Goal: Task Accomplishment & Management: Manage account settings

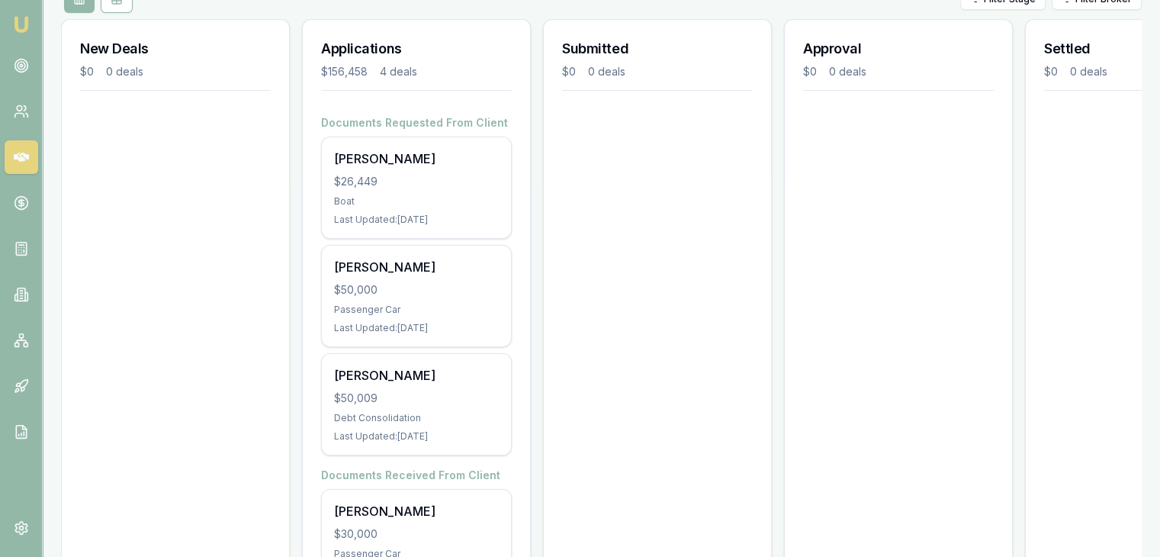
scroll to position [229, 0]
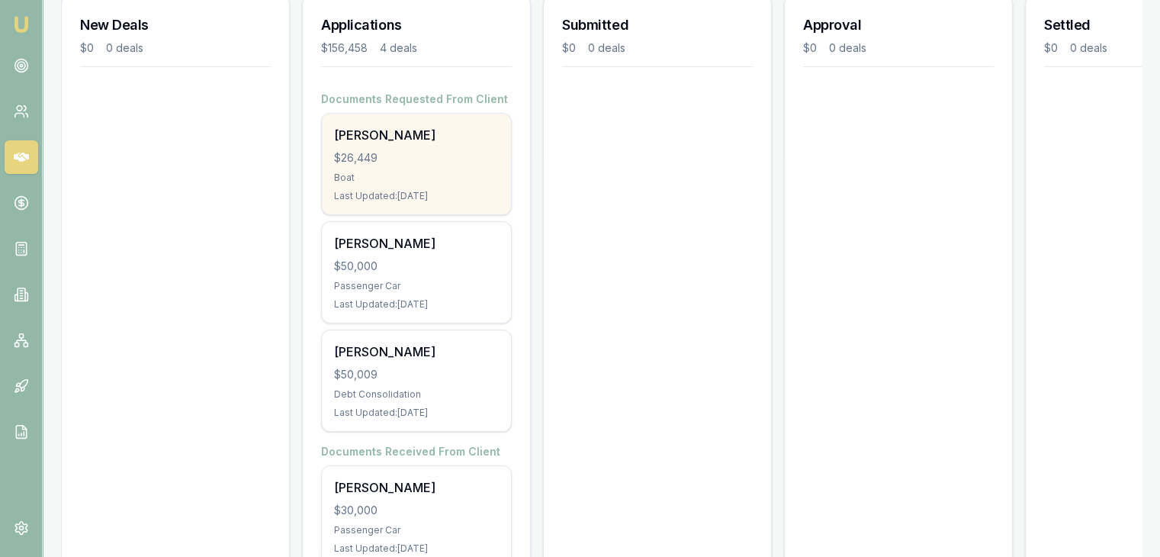
click at [390, 159] on div "$26,449" at bounding box center [416, 157] width 165 height 15
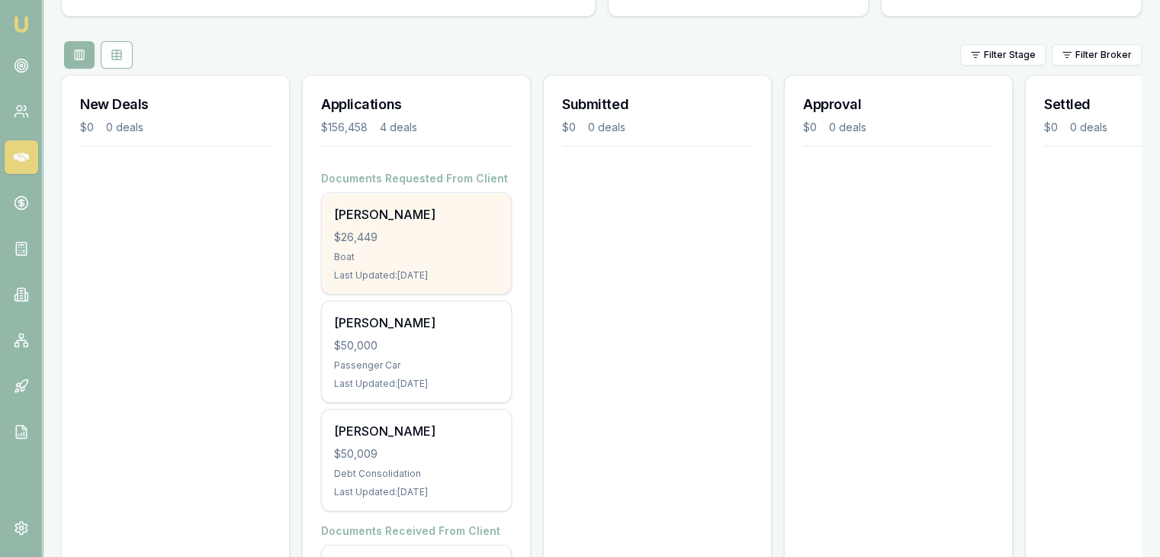
scroll to position [153, 0]
click at [419, 248] on div "Boat" at bounding box center [416, 254] width 165 height 12
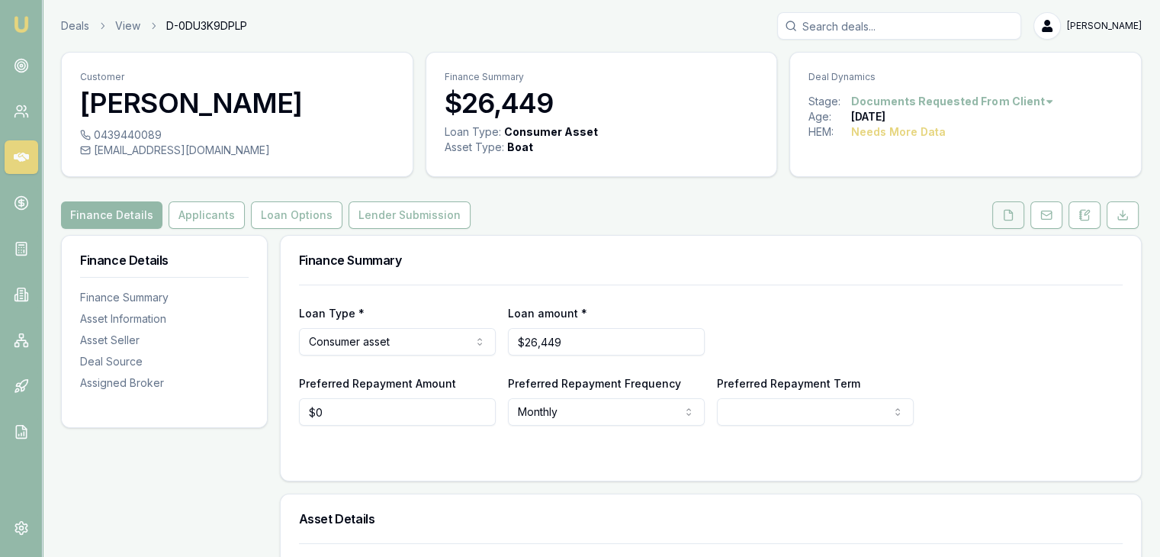
click at [1007, 213] on icon at bounding box center [1008, 215] width 12 height 12
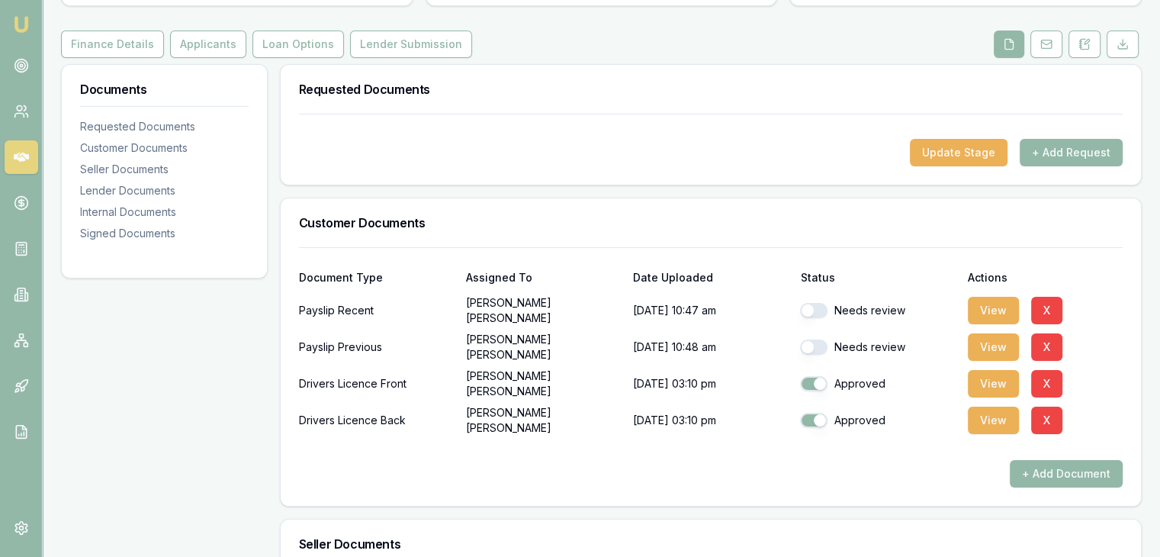
scroll to position [229, 0]
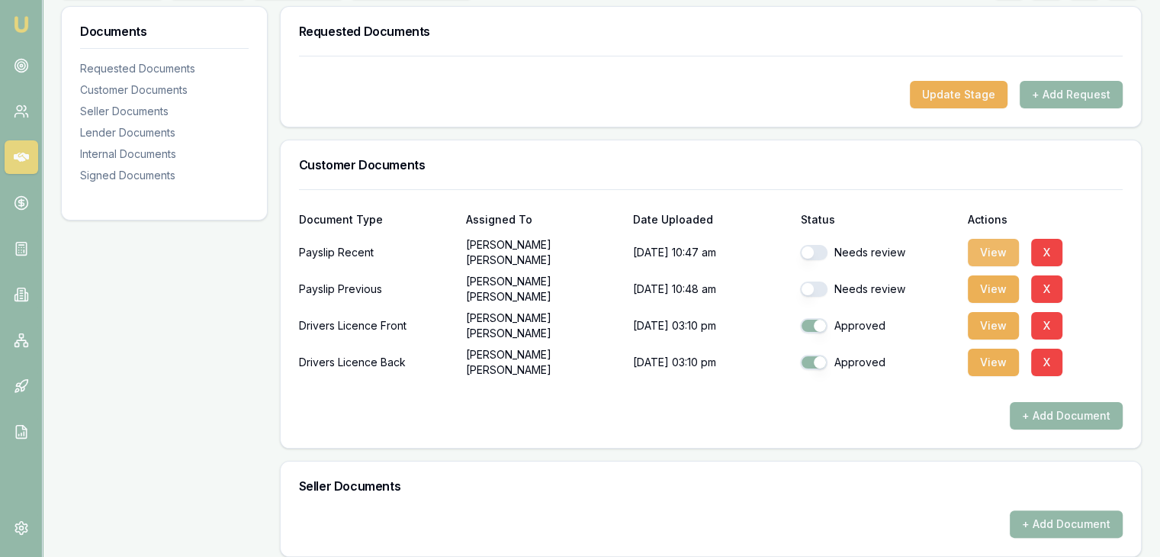
click at [988, 249] on button "View" at bounding box center [993, 252] width 51 height 27
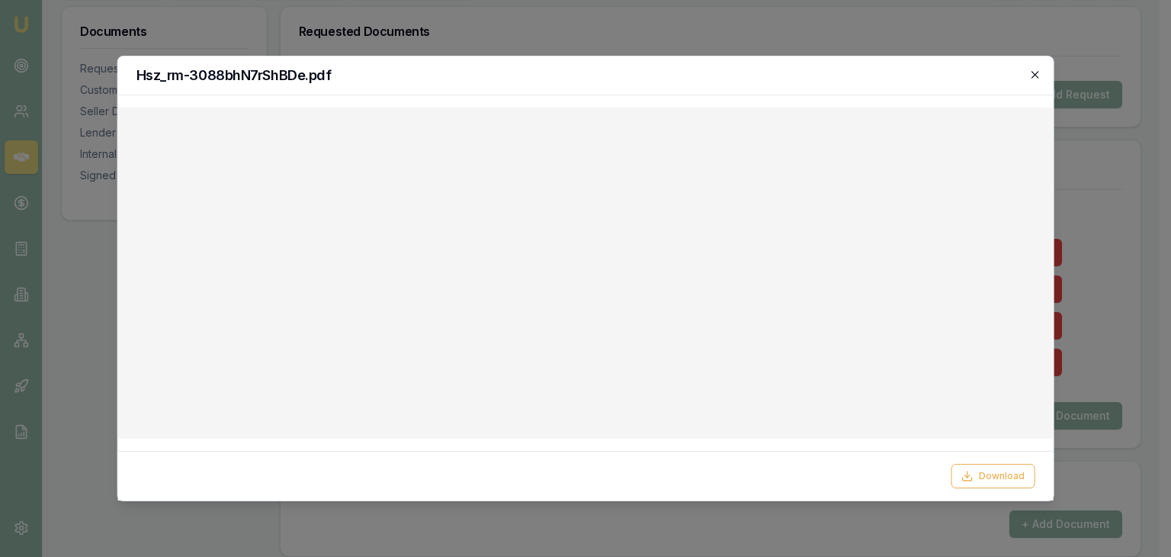
click at [1035, 71] on icon "button" at bounding box center [1035, 75] width 12 height 12
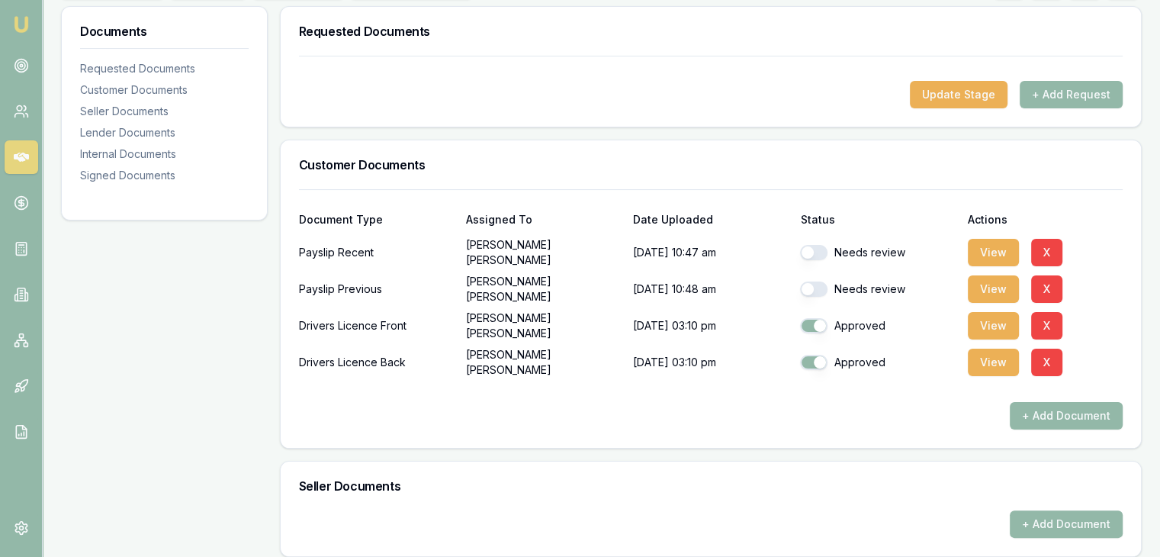
click at [820, 251] on button "button" at bounding box center [813, 252] width 27 height 15
checkbox input "true"
click at [821, 281] on button "button" at bounding box center [813, 288] width 27 height 15
checkbox input "true"
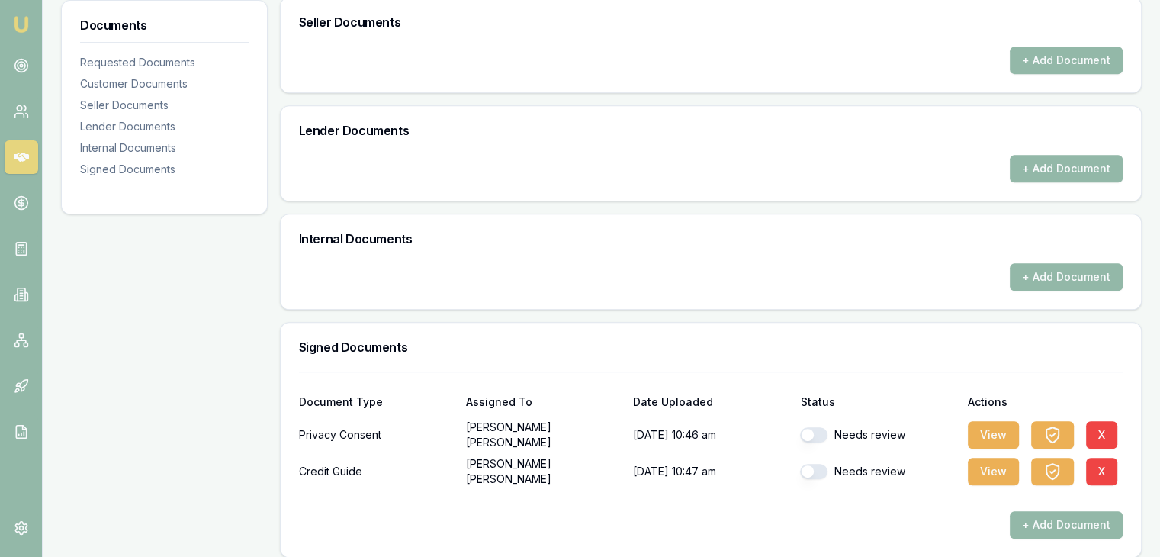
scroll to position [703, 0]
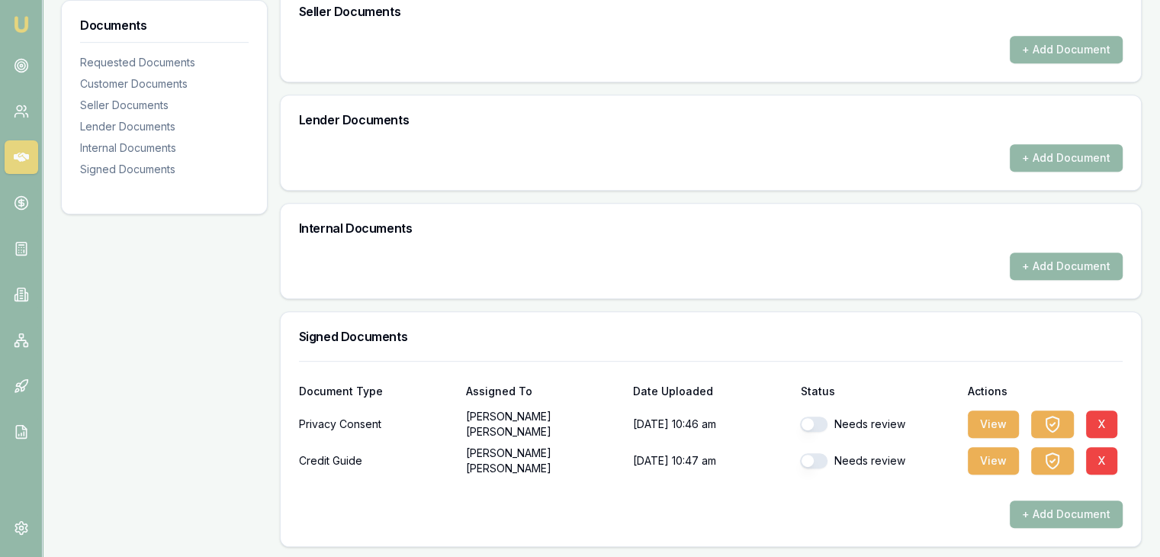
click at [820, 419] on button "button" at bounding box center [813, 423] width 27 height 15
checkbox input "true"
click at [821, 461] on button "button" at bounding box center [813, 460] width 27 height 15
checkbox input "true"
click at [990, 421] on button "View" at bounding box center [993, 423] width 51 height 27
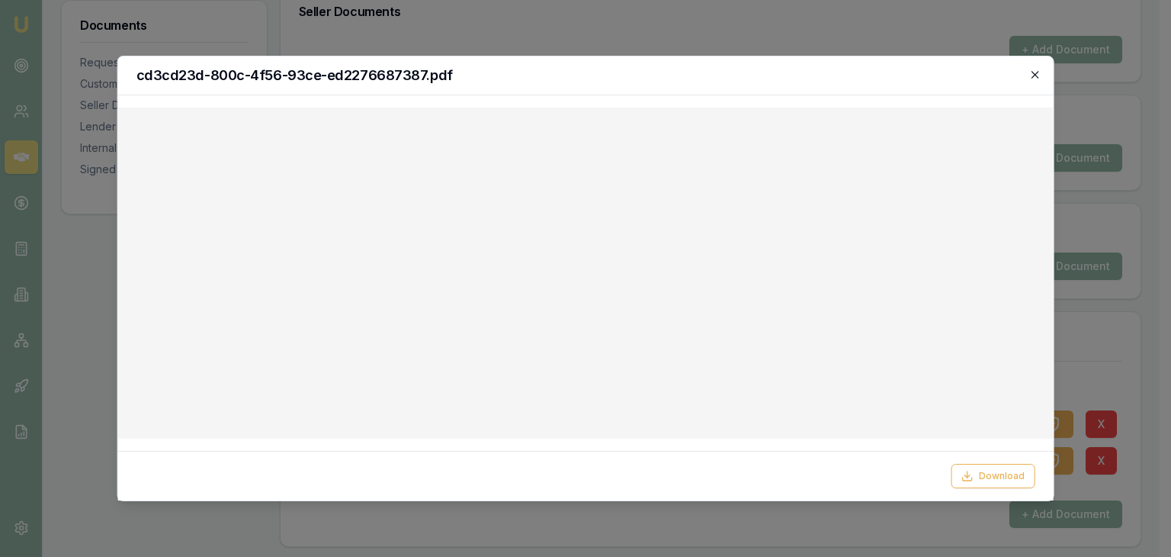
click at [1038, 71] on icon "button" at bounding box center [1035, 74] width 7 height 7
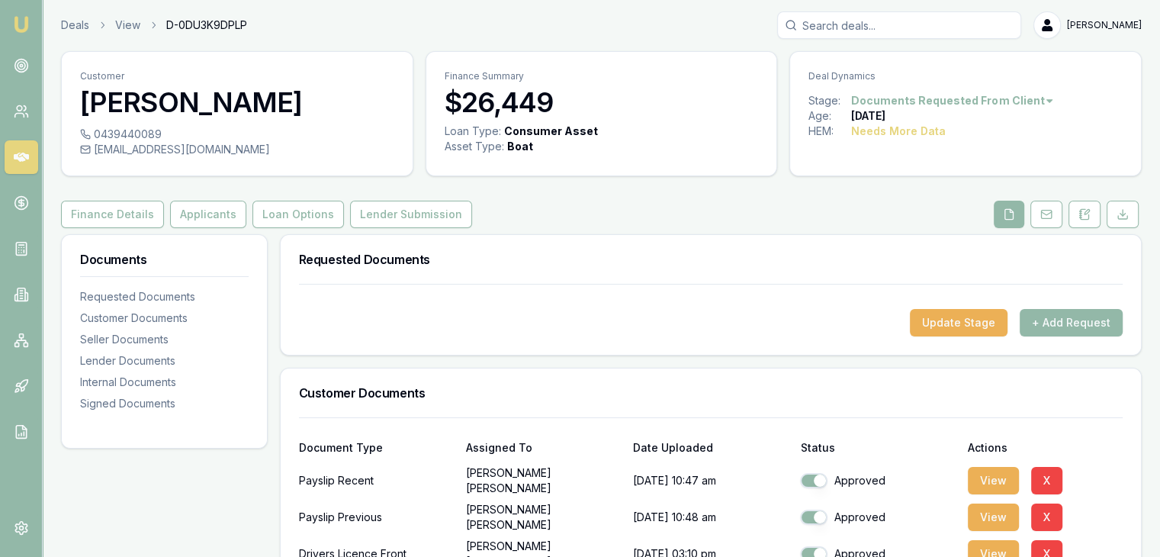
scroll to position [0, 0]
click at [934, 325] on button "Update Stage" at bounding box center [959, 323] width 98 height 27
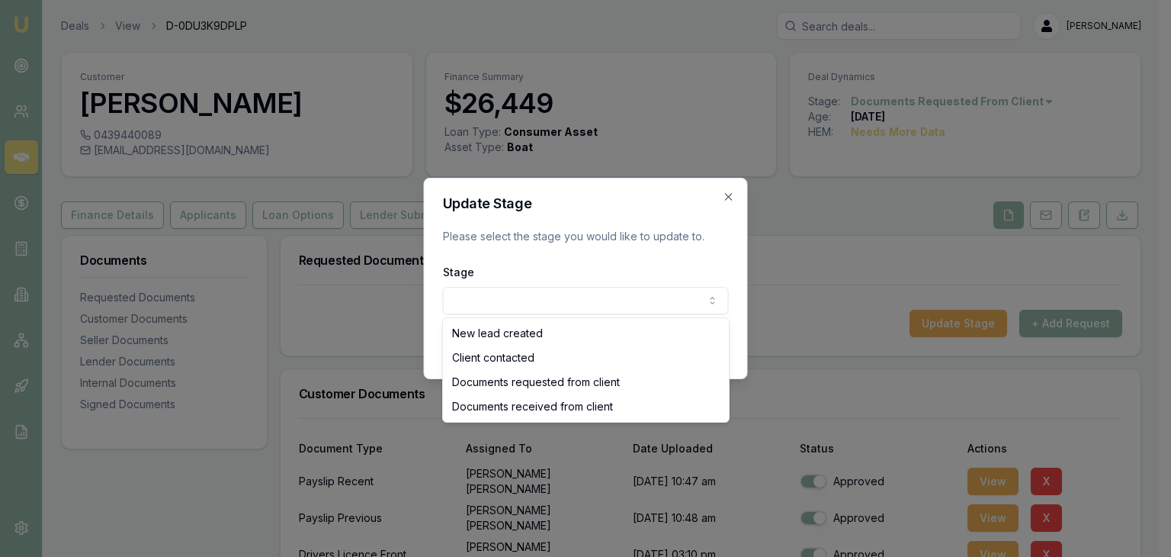
click at [577, 296] on body "Emu Broker Deals View D-0DU3K9DPLP Baron Ketterman Toggle Menu Customer Andrew …" at bounding box center [580, 278] width 1160 height 557
select select "DOCUMENTS_RECEIVED_FROM_CLIENT"
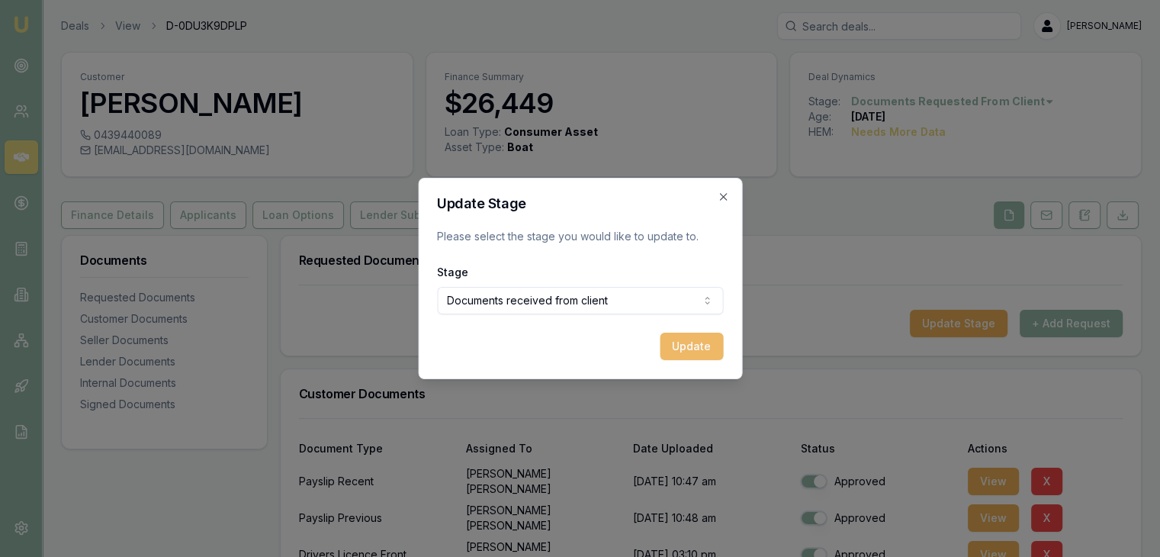
click at [687, 345] on button "Update" at bounding box center [691, 346] width 63 height 27
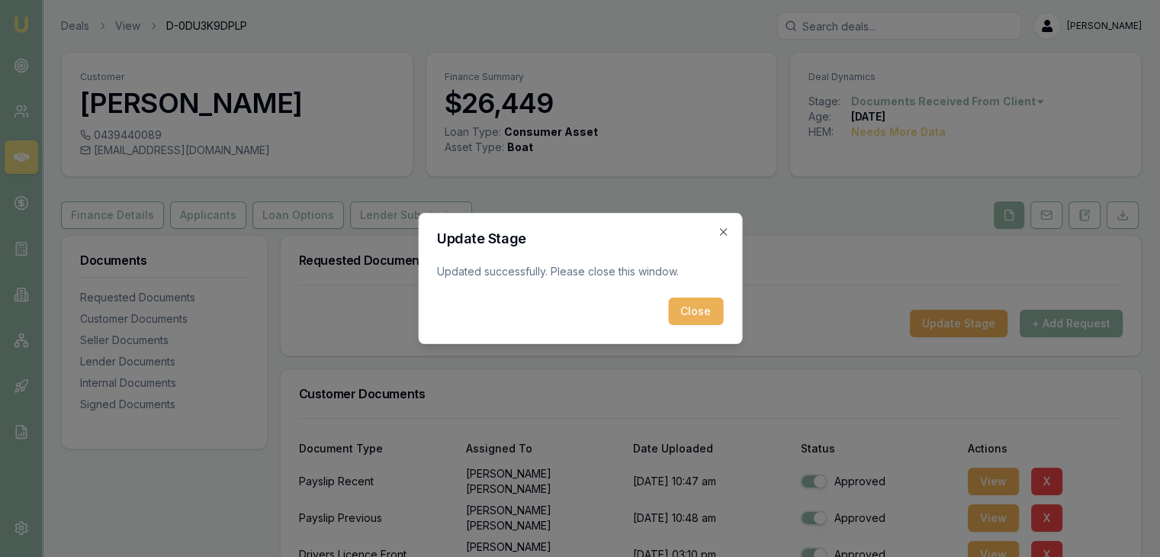
click at [709, 307] on button "Close" at bounding box center [695, 310] width 55 height 27
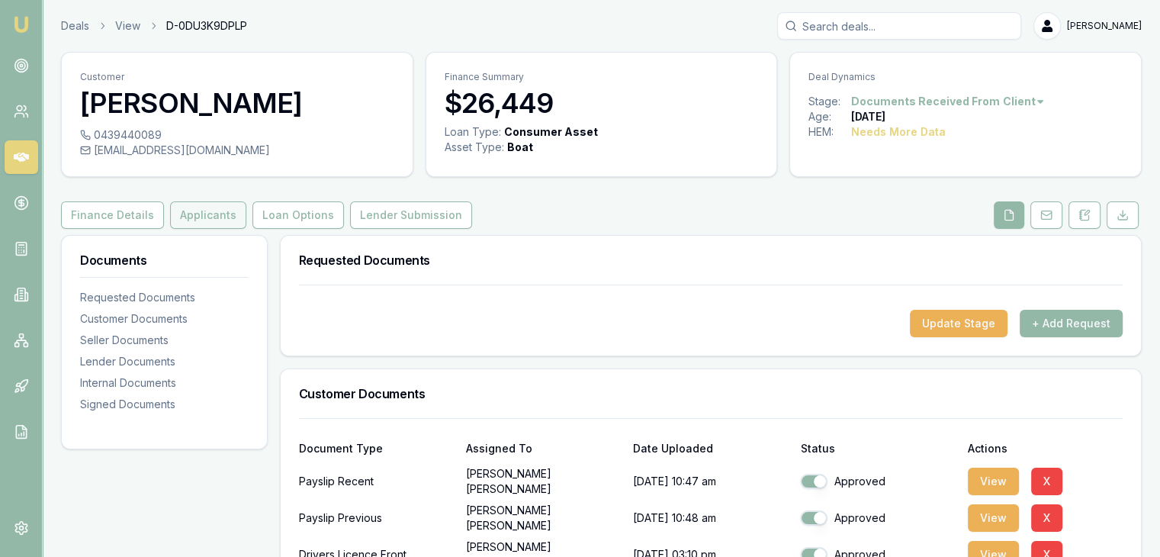
click at [183, 213] on button "Applicants" at bounding box center [208, 214] width 76 height 27
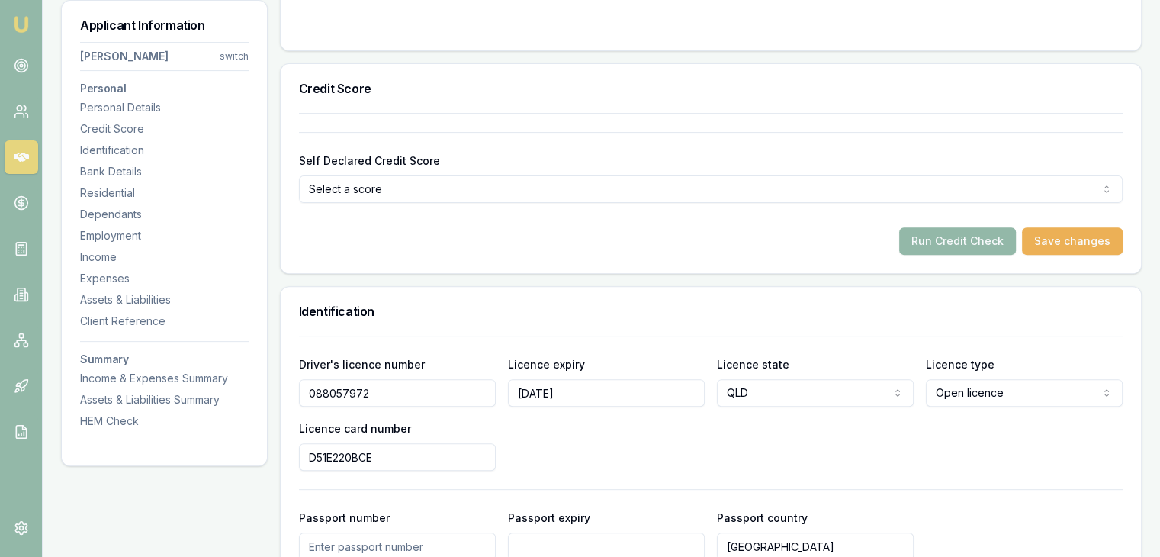
scroll to position [381, 0]
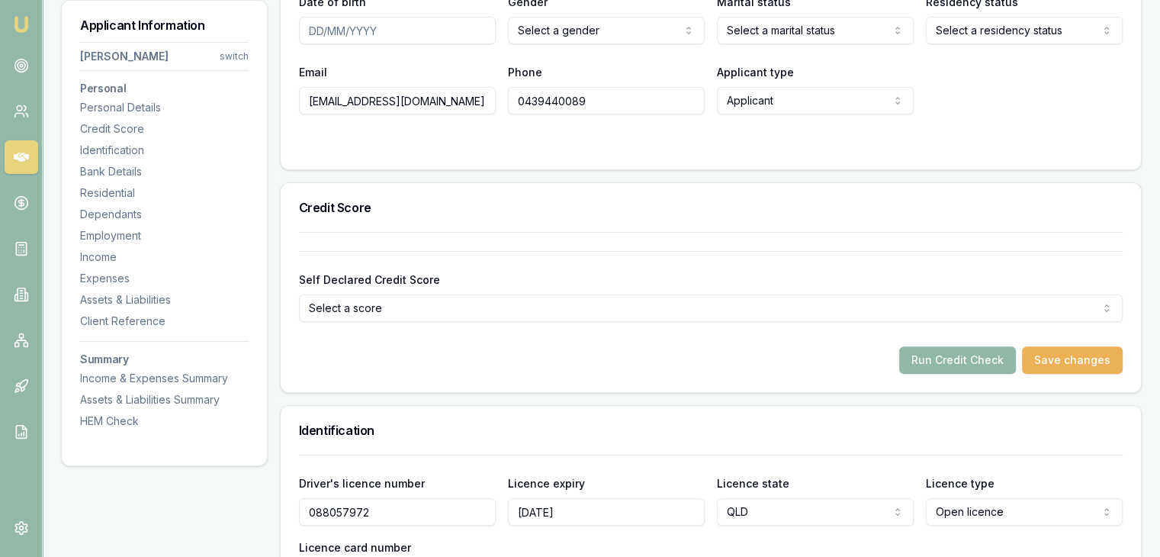
click at [961, 357] on button "Run Credit Check" at bounding box center [957, 359] width 117 height 27
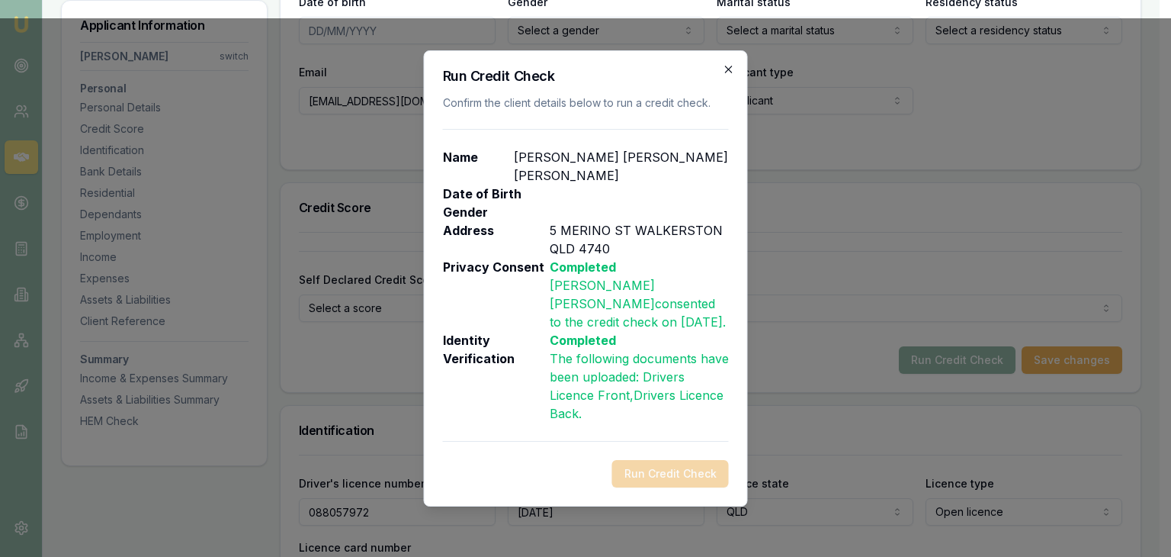
click at [724, 76] on icon "button" at bounding box center [729, 69] width 12 height 12
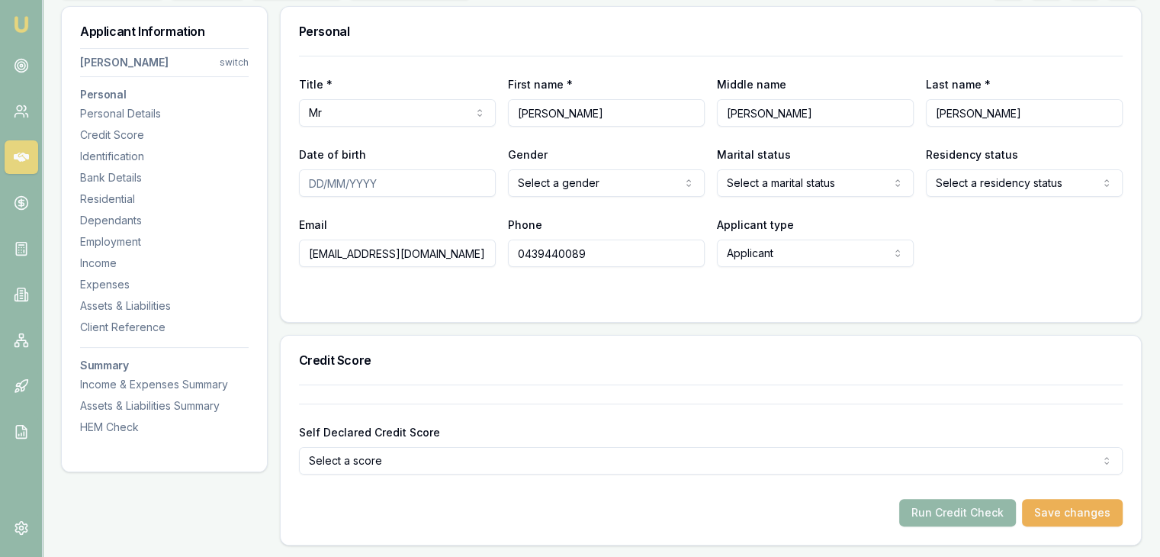
scroll to position [153, 0]
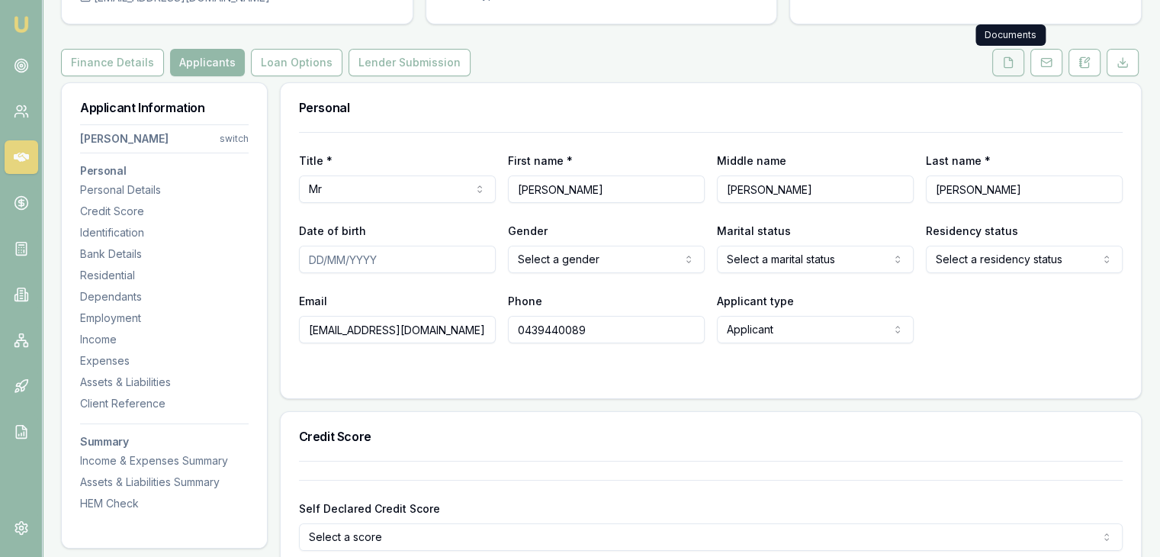
click at [1007, 63] on icon at bounding box center [1008, 62] width 12 height 12
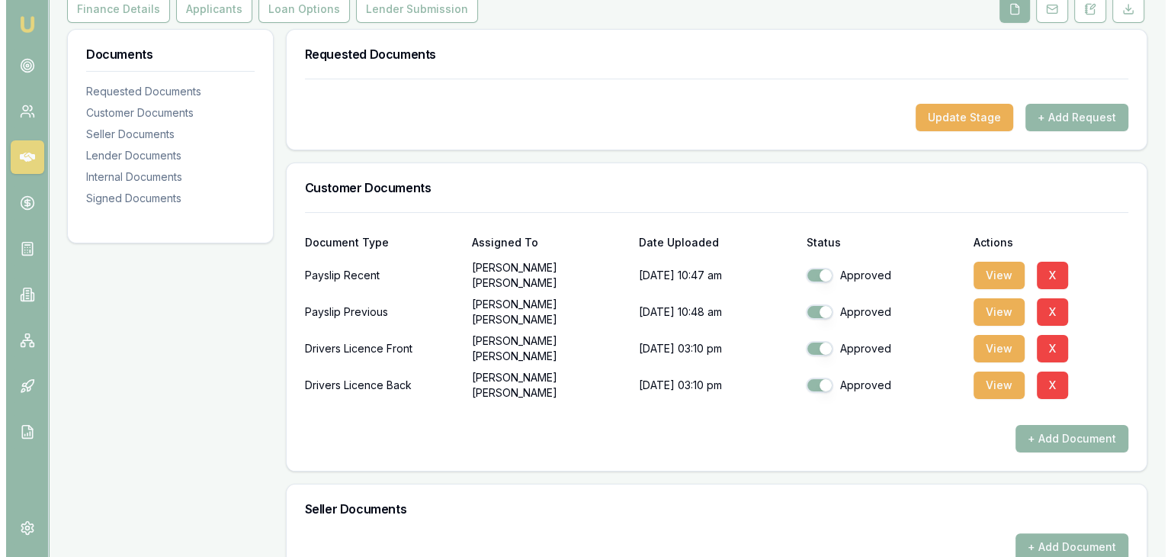
scroll to position [305, 0]
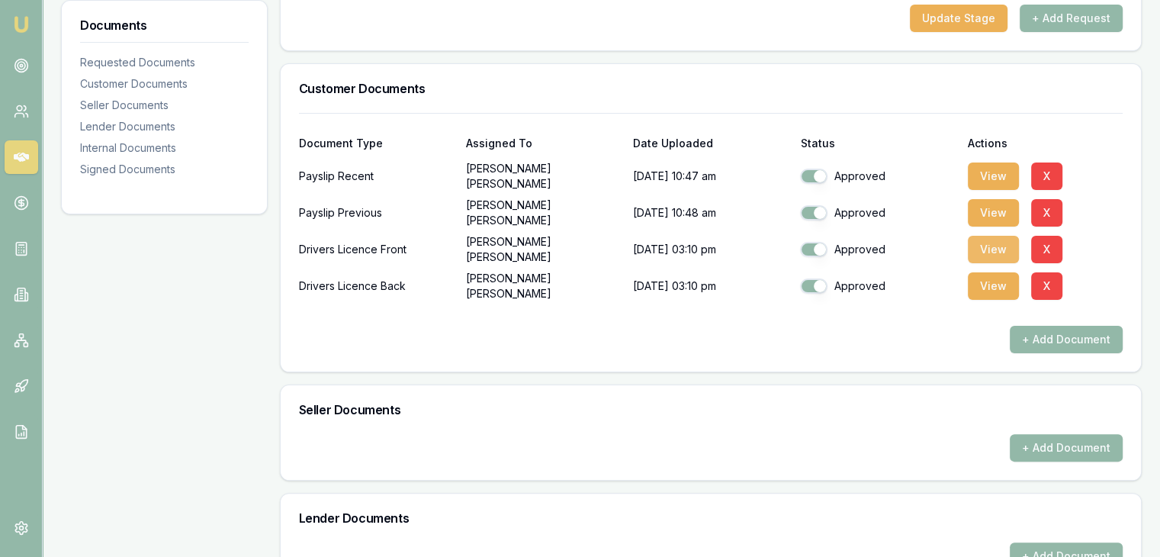
click at [986, 248] on button "View" at bounding box center [993, 249] width 51 height 27
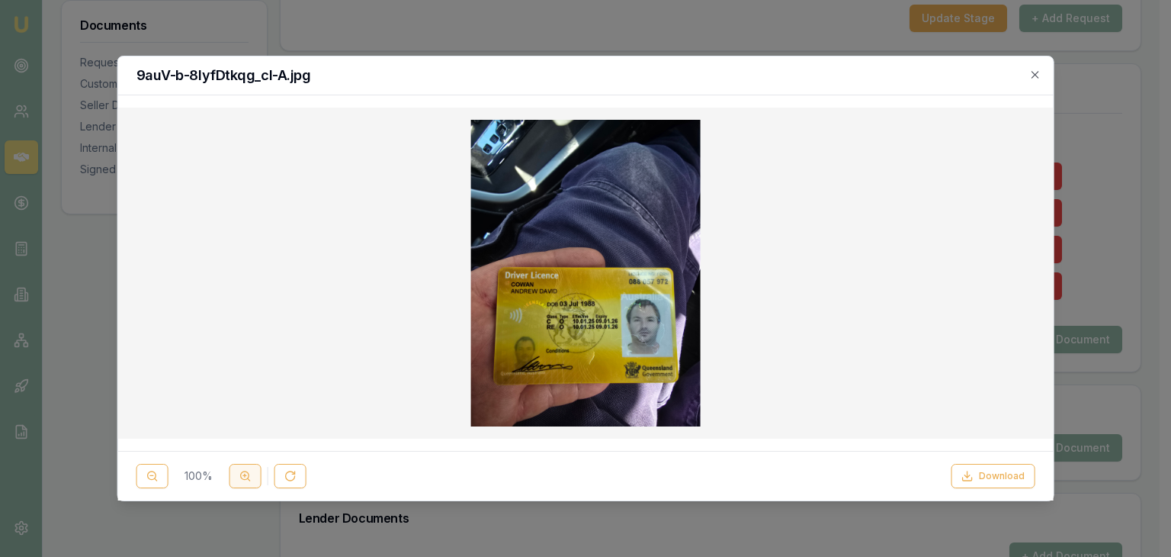
click at [243, 477] on icon at bounding box center [245, 476] width 12 height 12
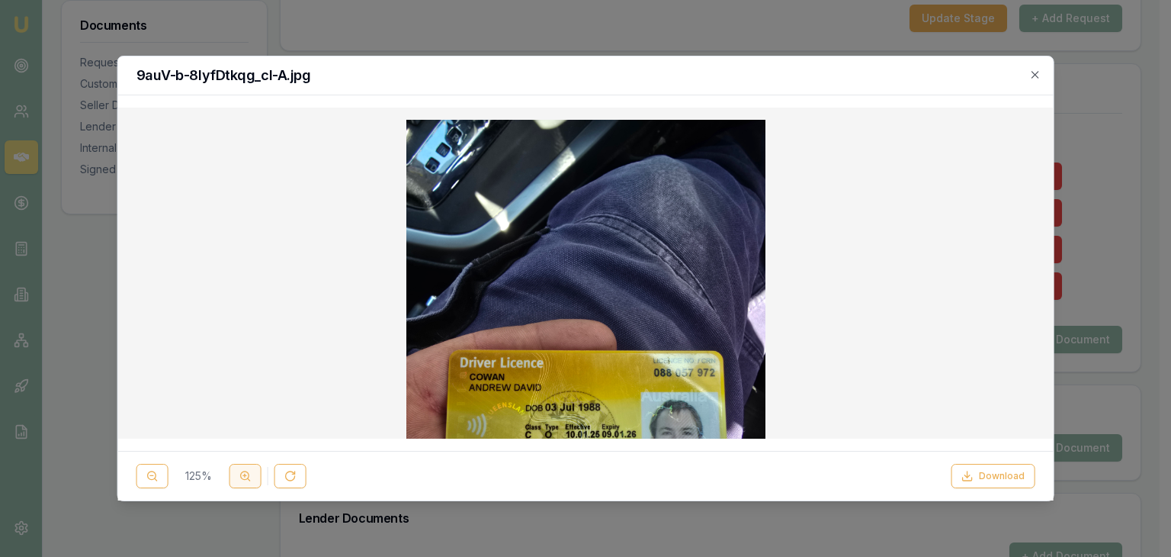
click at [243, 477] on icon at bounding box center [245, 476] width 12 height 12
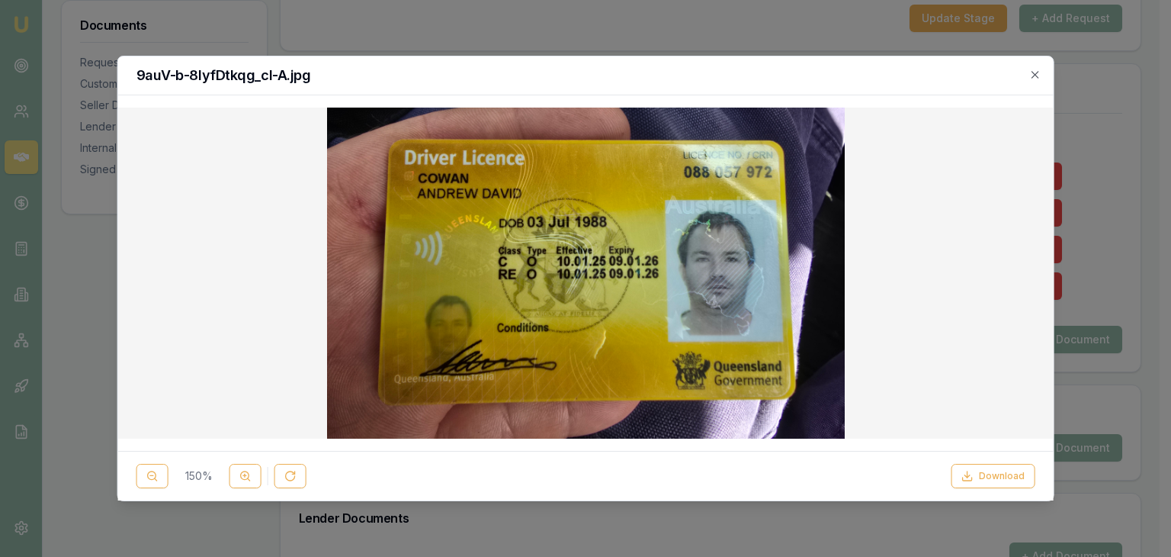
scroll to position [294, 0]
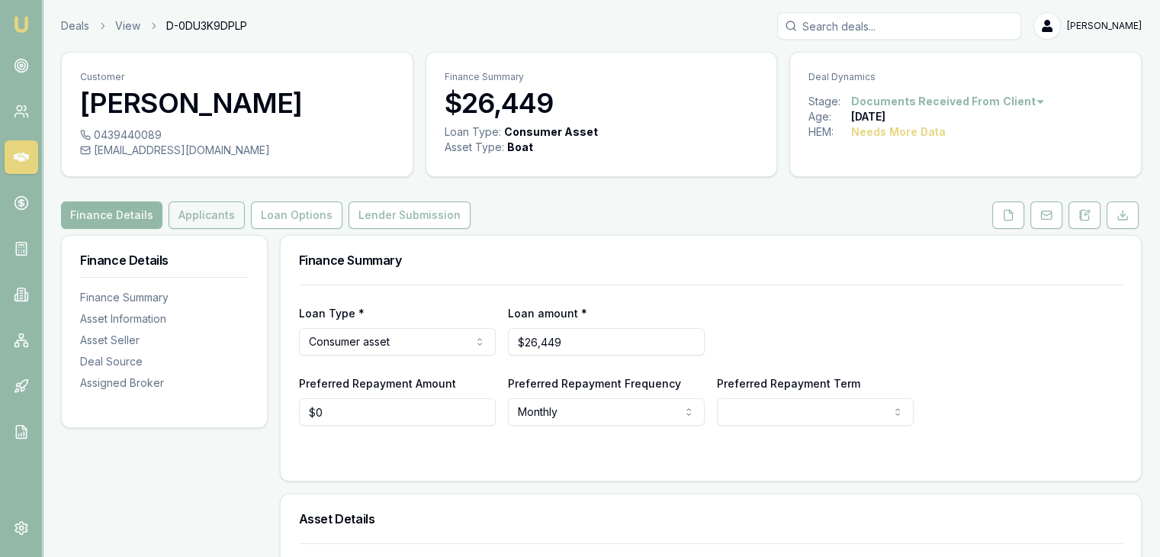
click at [185, 213] on button "Applicants" at bounding box center [207, 214] width 76 height 27
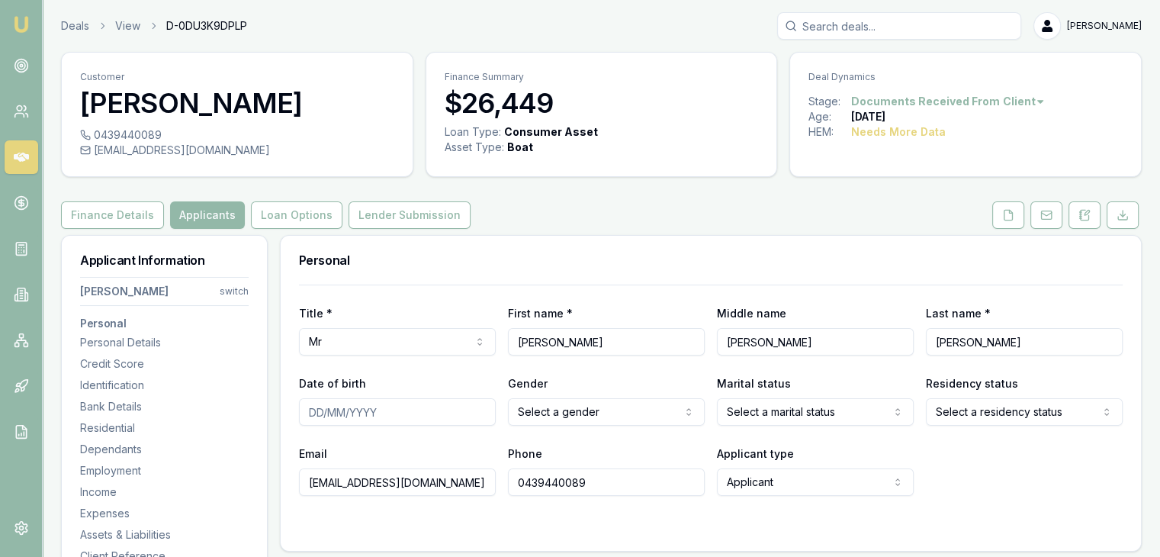
click at [320, 409] on input "Date of birth" at bounding box center [397, 411] width 197 height 27
type input "03/07/1988"
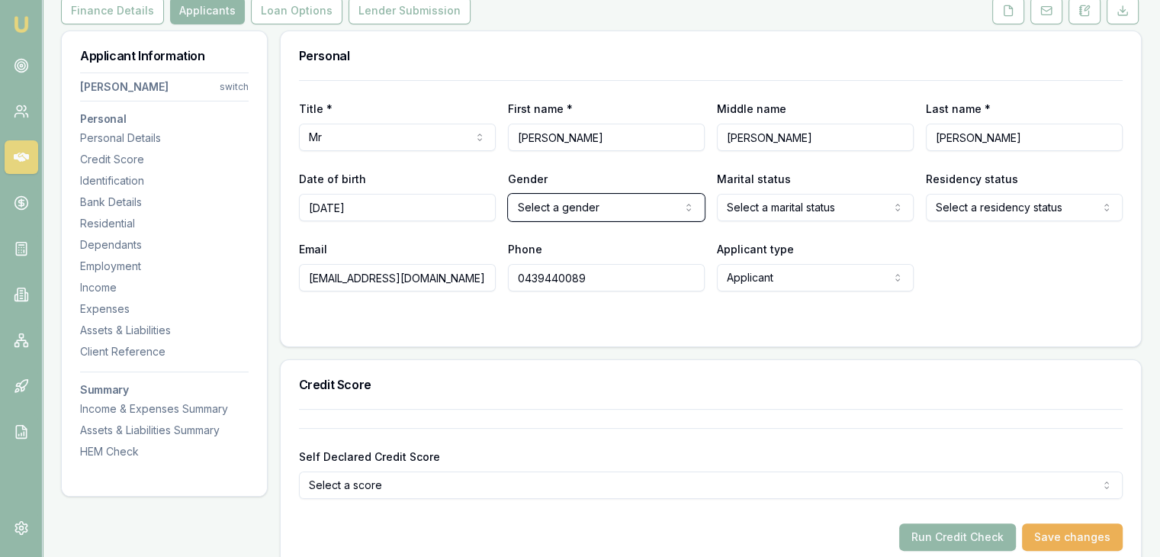
scroll to position [229, 0]
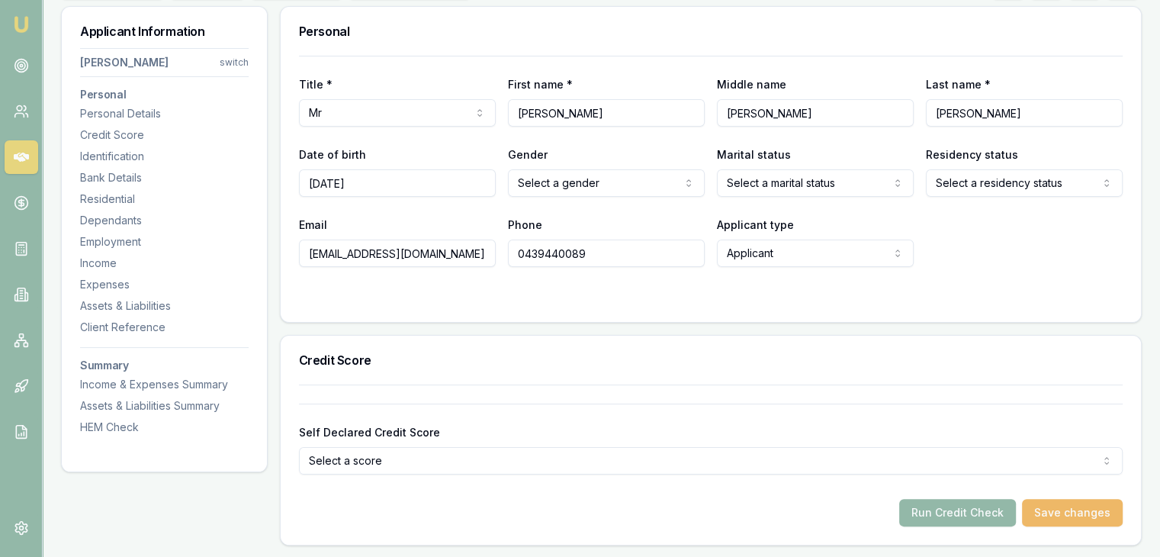
click at [1062, 513] on button "Save changes" at bounding box center [1072, 512] width 101 height 27
click at [952, 510] on button "Run Credit Check" at bounding box center [957, 512] width 117 height 27
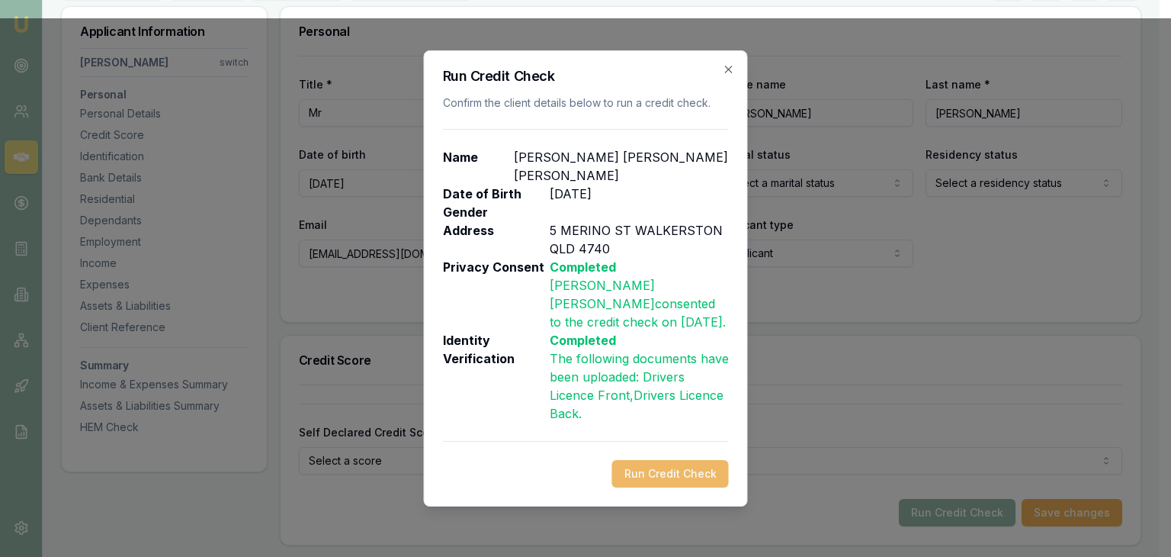
click at [665, 460] on button "Run Credit Check" at bounding box center [670, 473] width 117 height 27
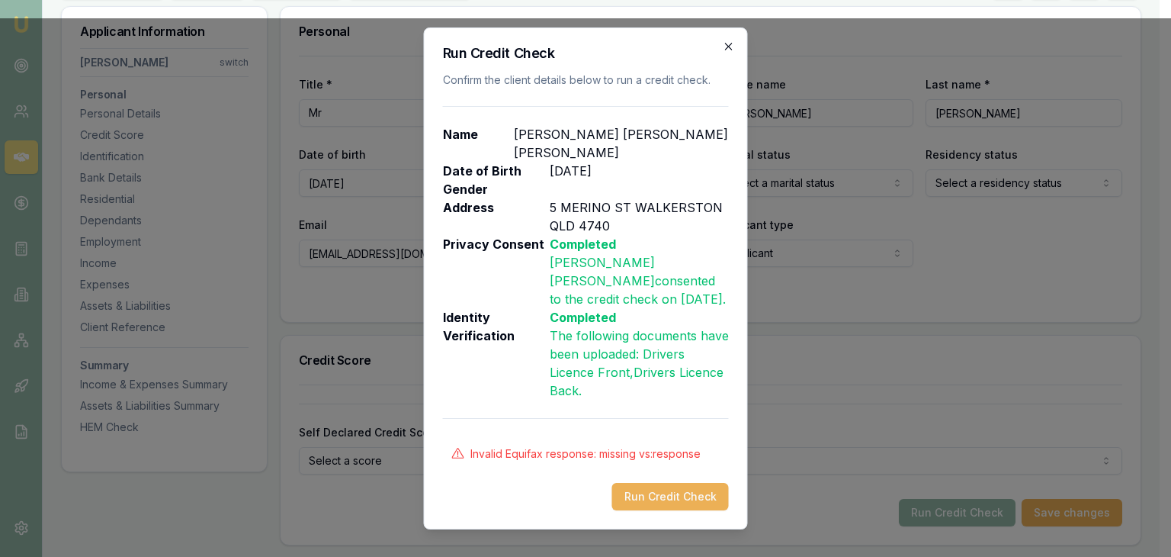
click at [726, 53] on icon "button" at bounding box center [729, 46] width 12 height 12
